Goal: Contribute content

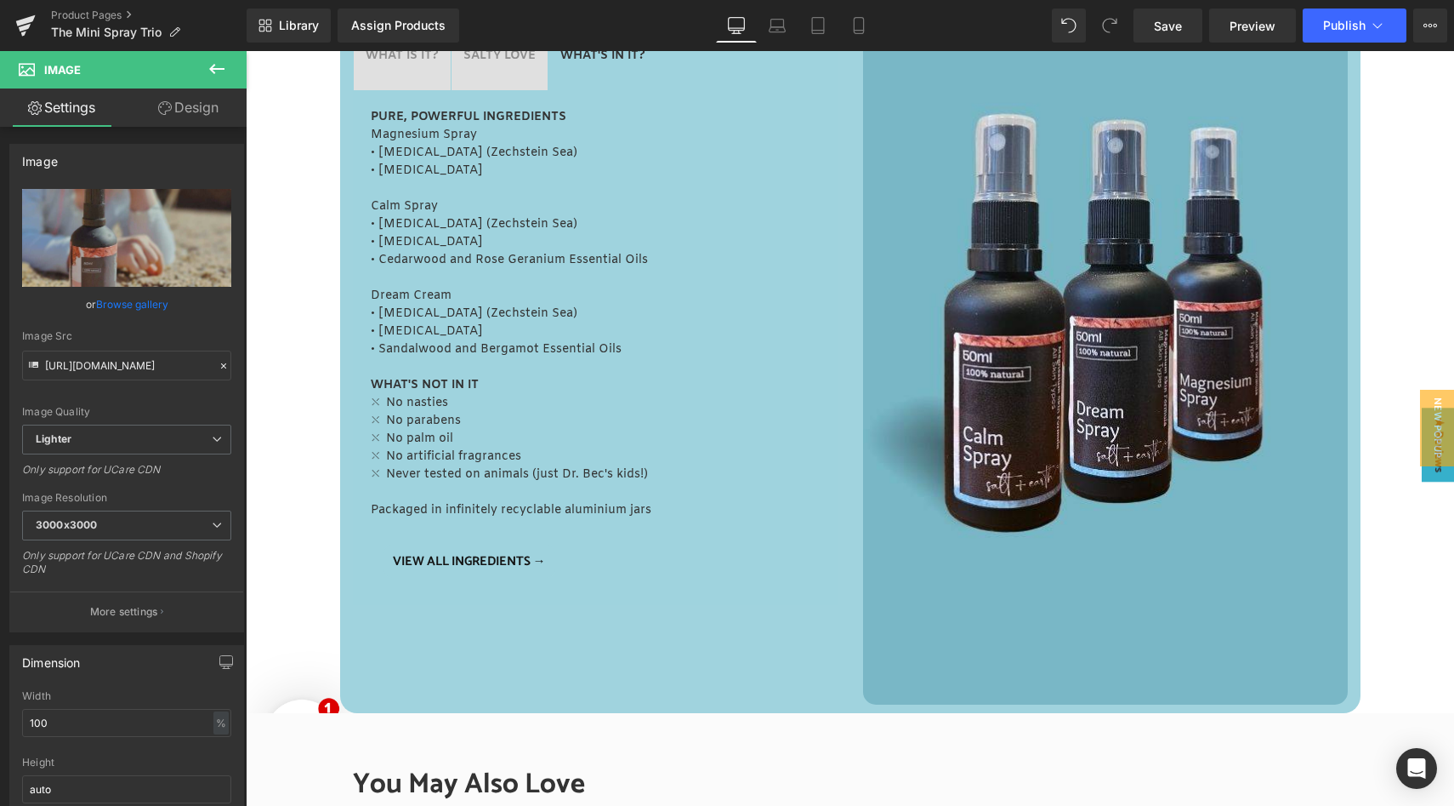
scroll to position [811, 0]
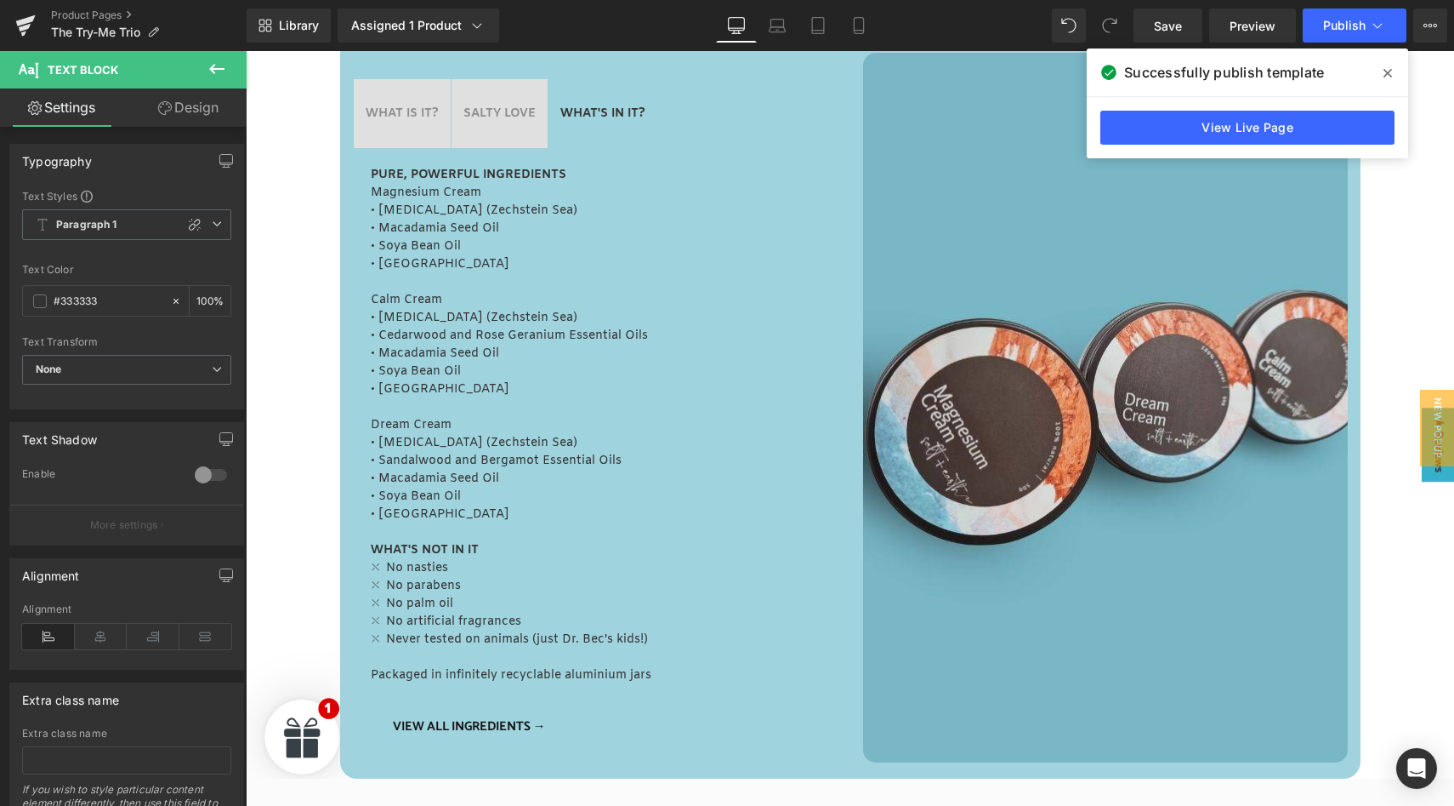
scroll to position [785, 0]
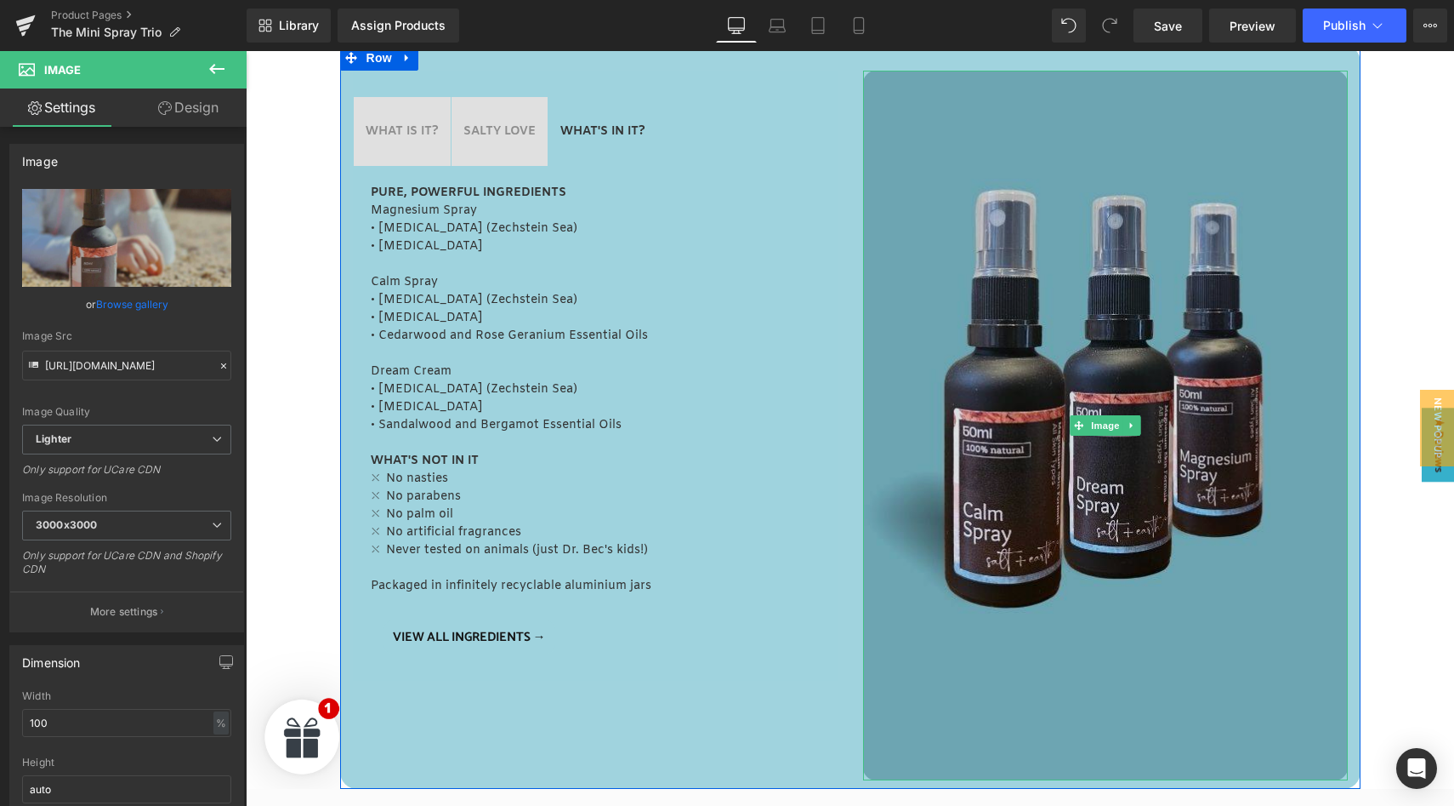
scroll to position [772, 0]
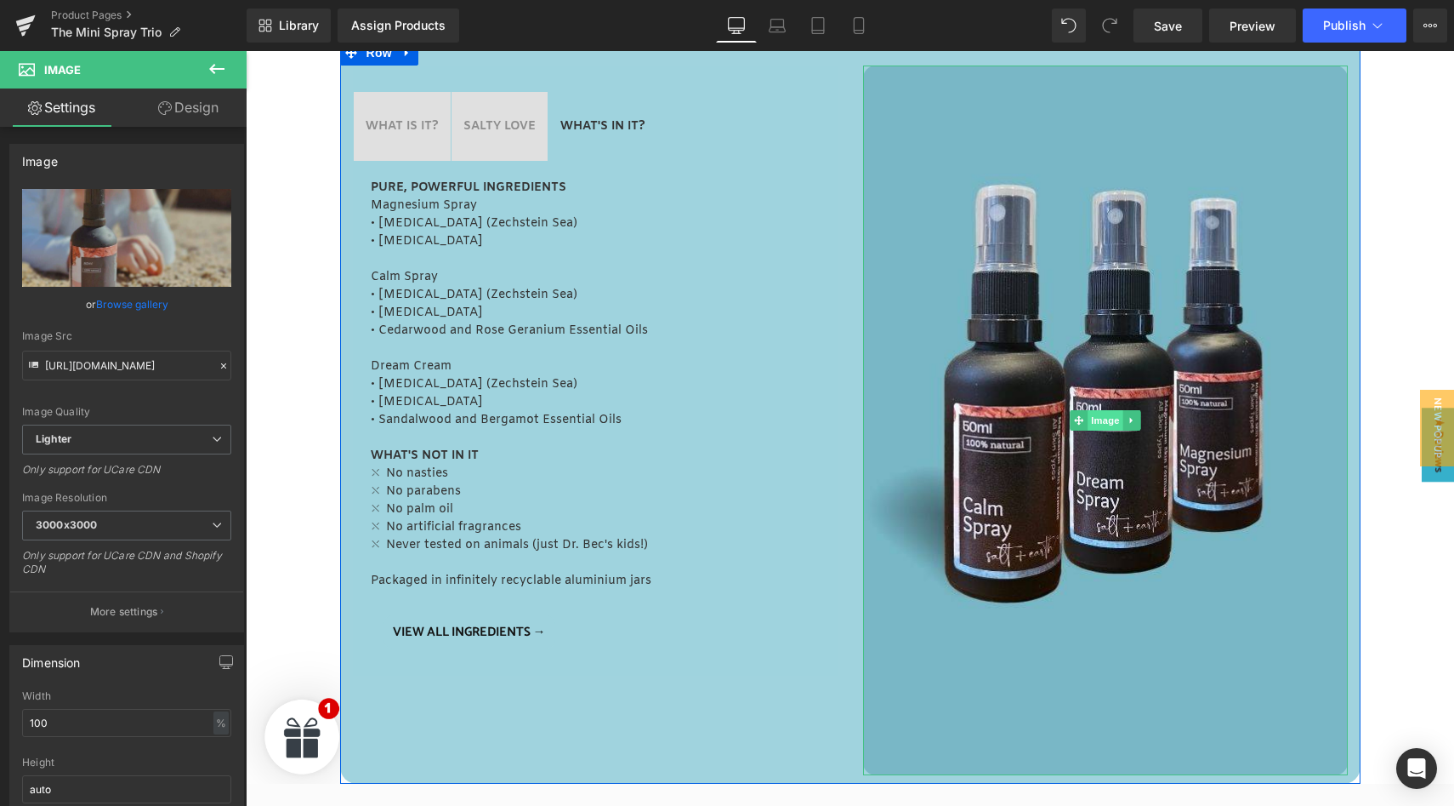
click at [1107, 422] on span "Image" at bounding box center [1106, 420] width 36 height 20
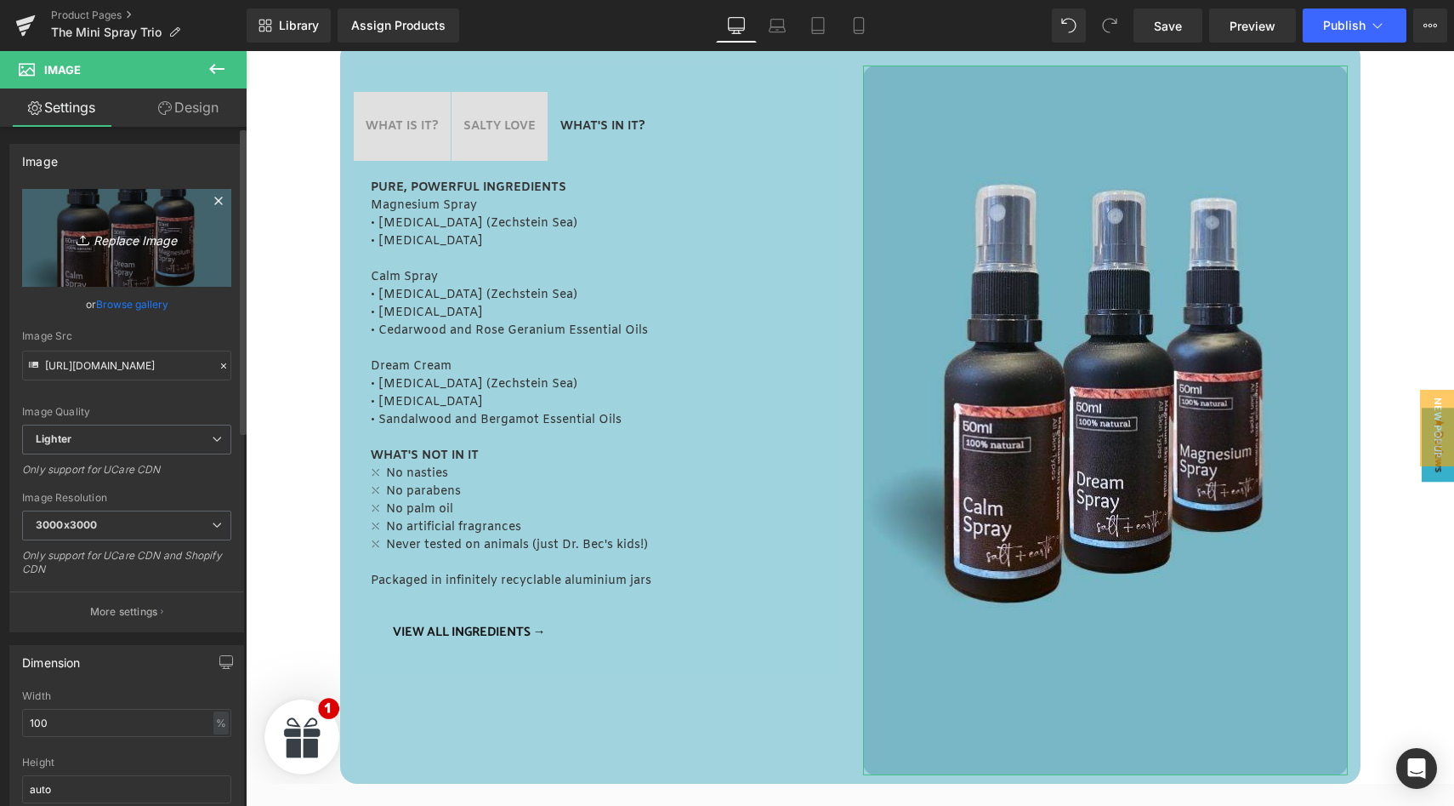
click at [129, 245] on icon "Replace Image" at bounding box center [127, 237] width 136 height 21
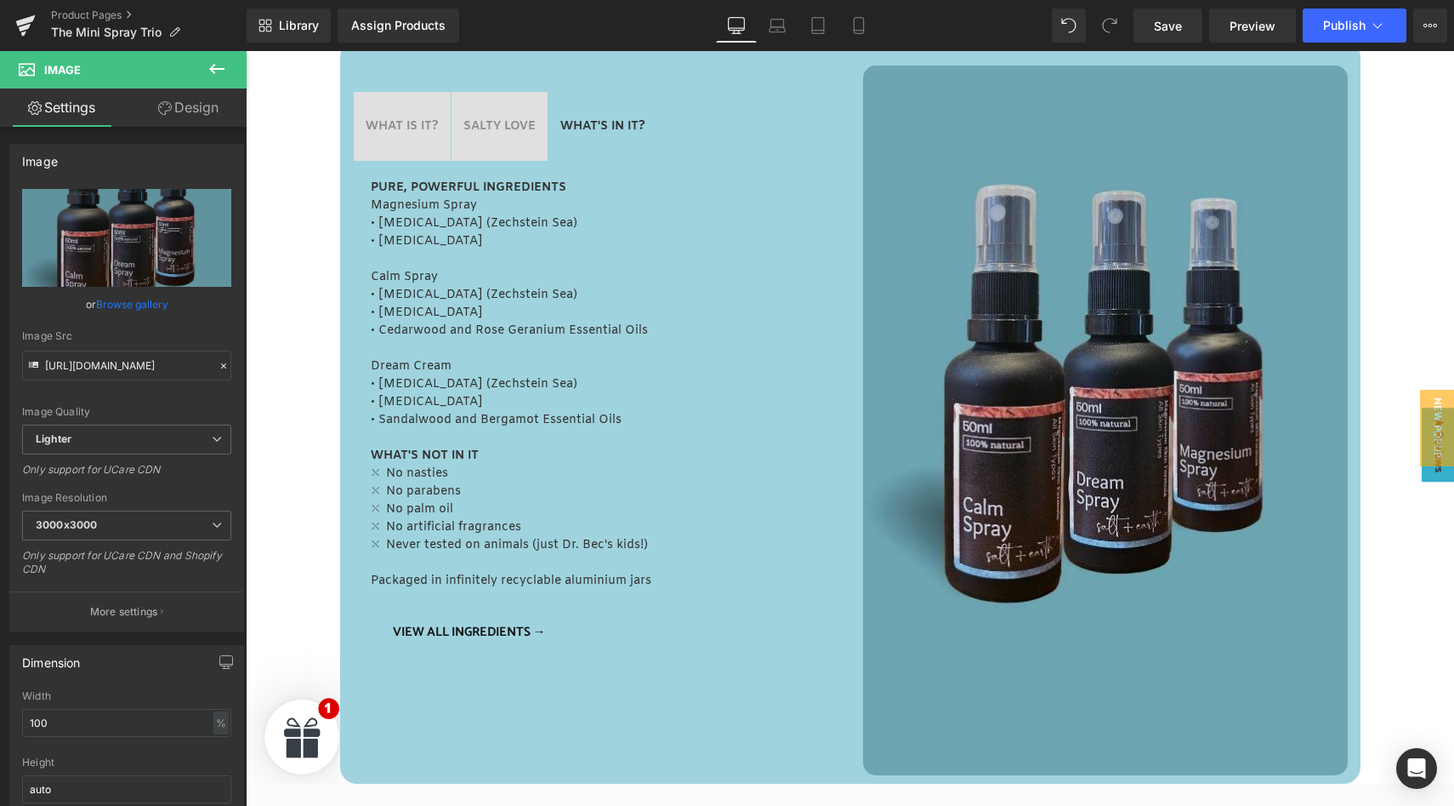
type input "C:\fakepath\50ml Magnesium Spray on beach.jpg"
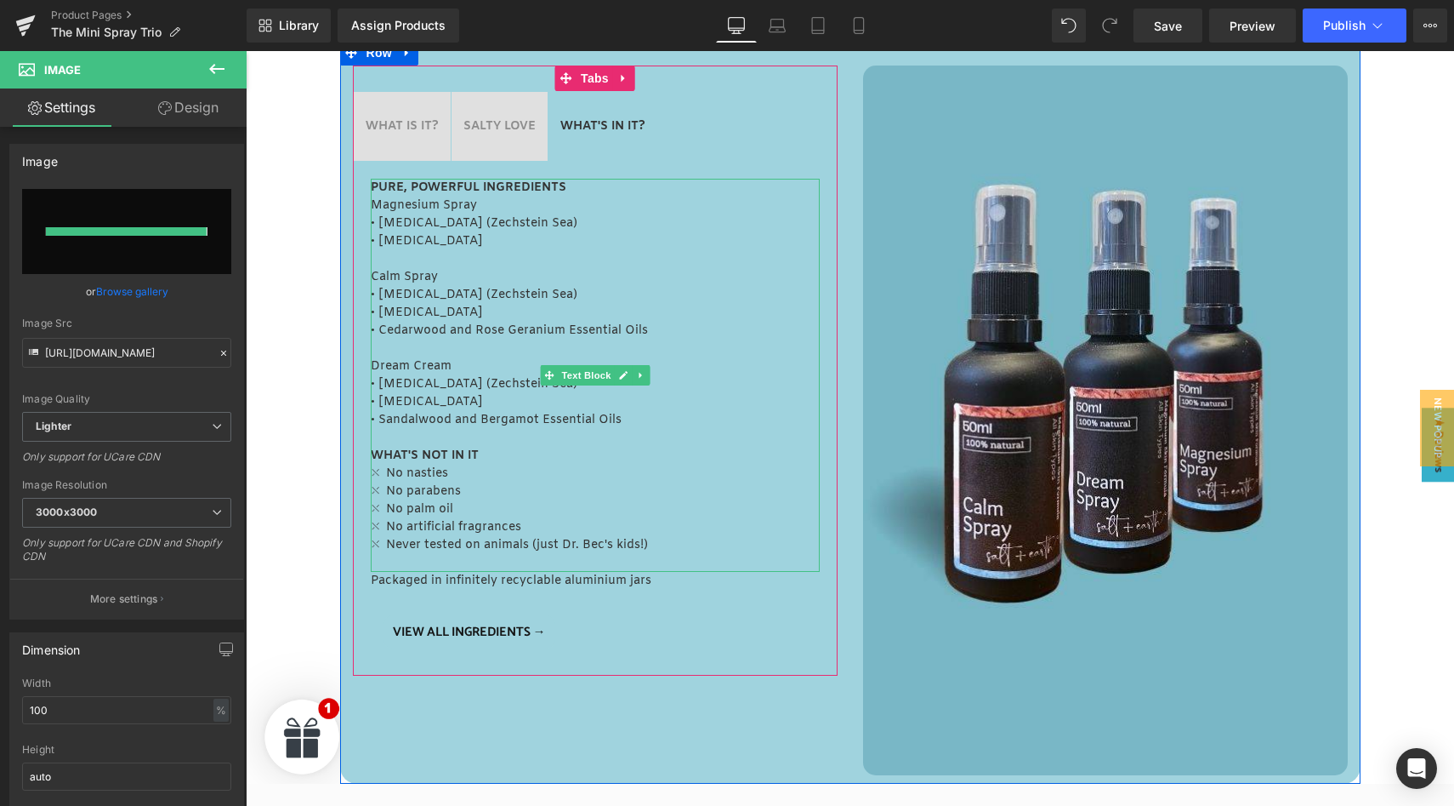
type input "[URL][DOMAIN_NAME]"
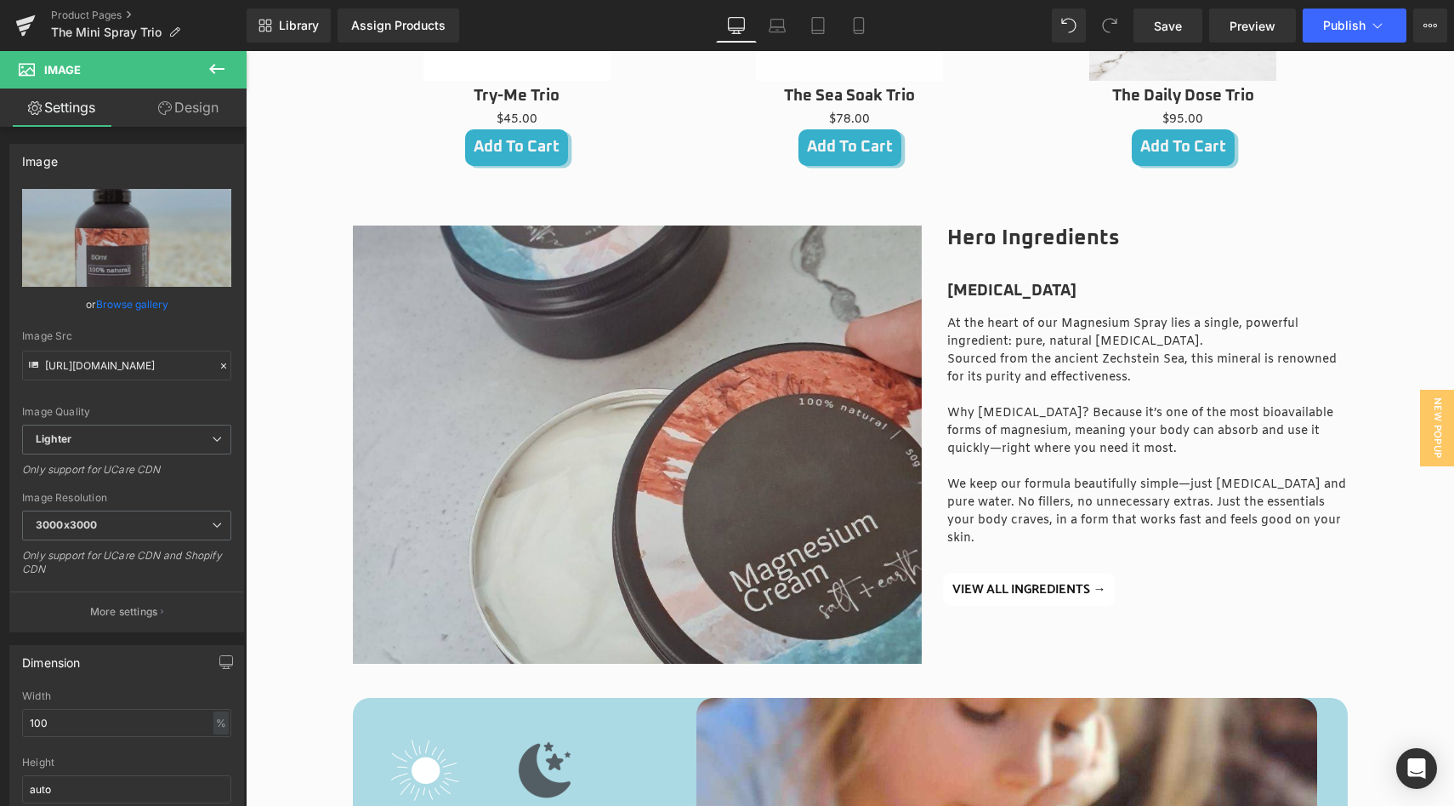
scroll to position [1818, 0]
